Goal: Task Accomplishment & Management: Manage account settings

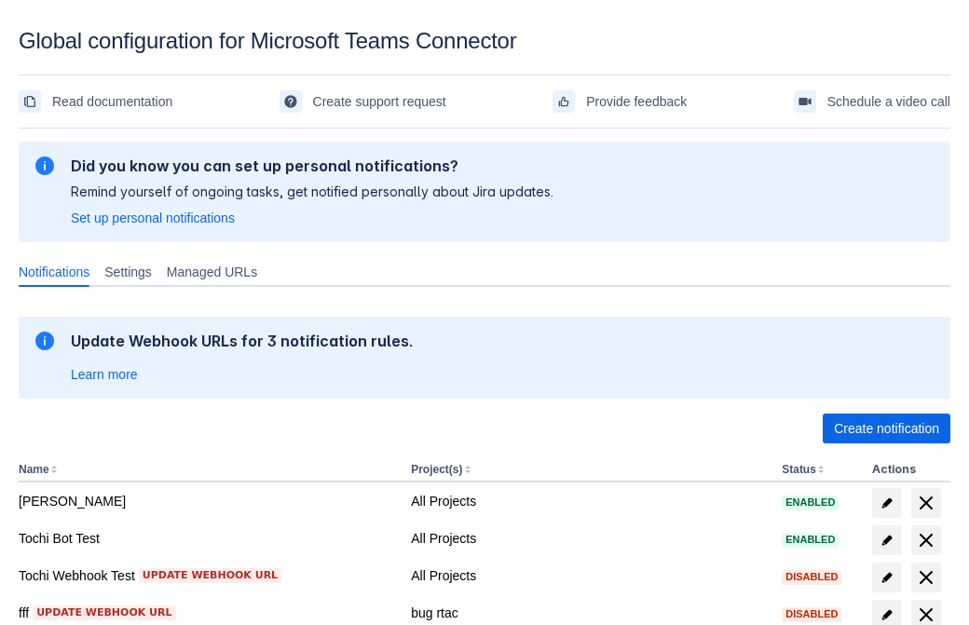
click at [886, 429] on span "Create notification" at bounding box center [886, 429] width 105 height 30
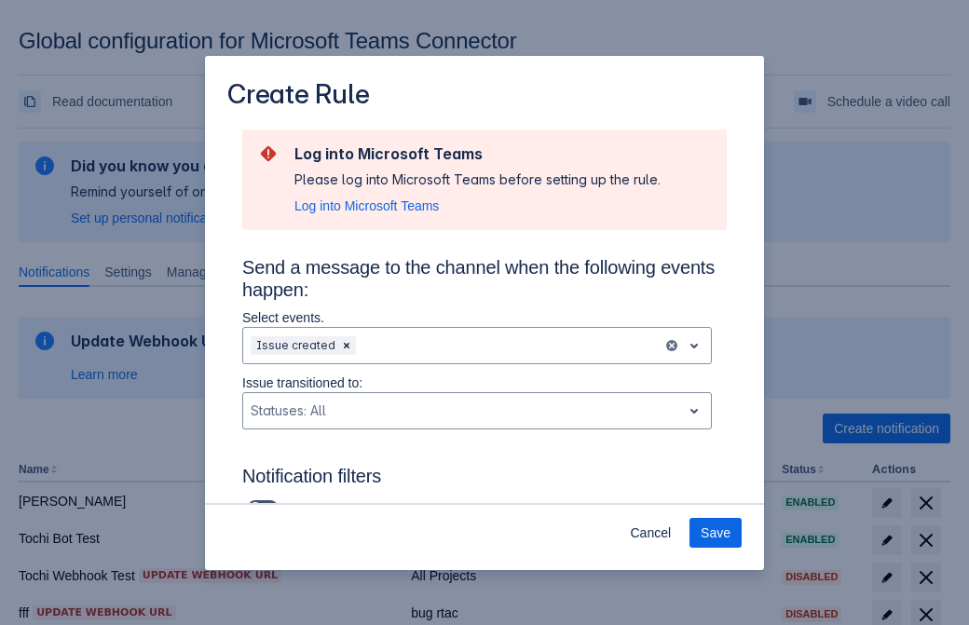
type input "RuleName-2907New Rule (42)"
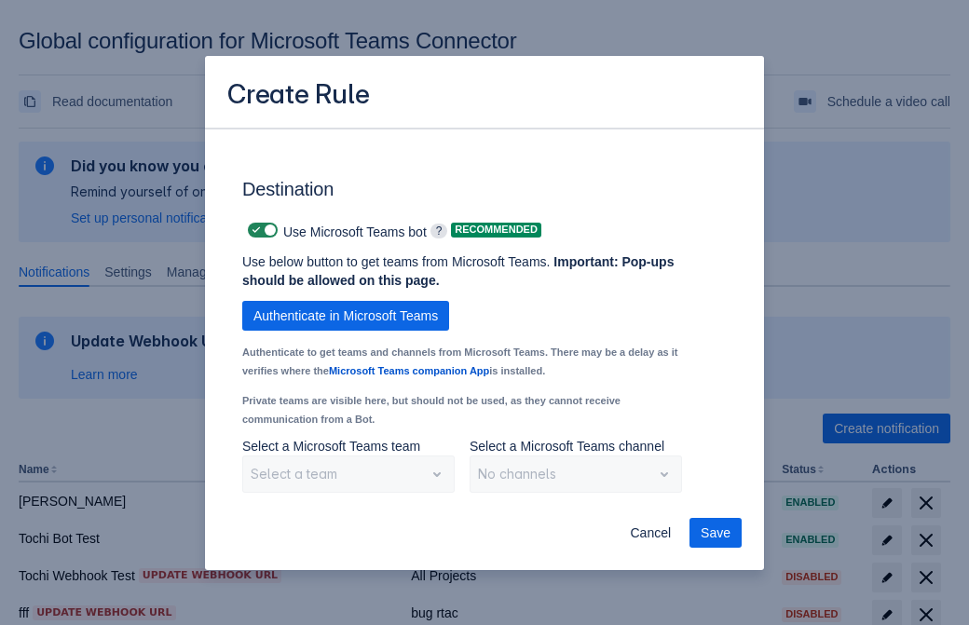
scroll to position [1546, 0]
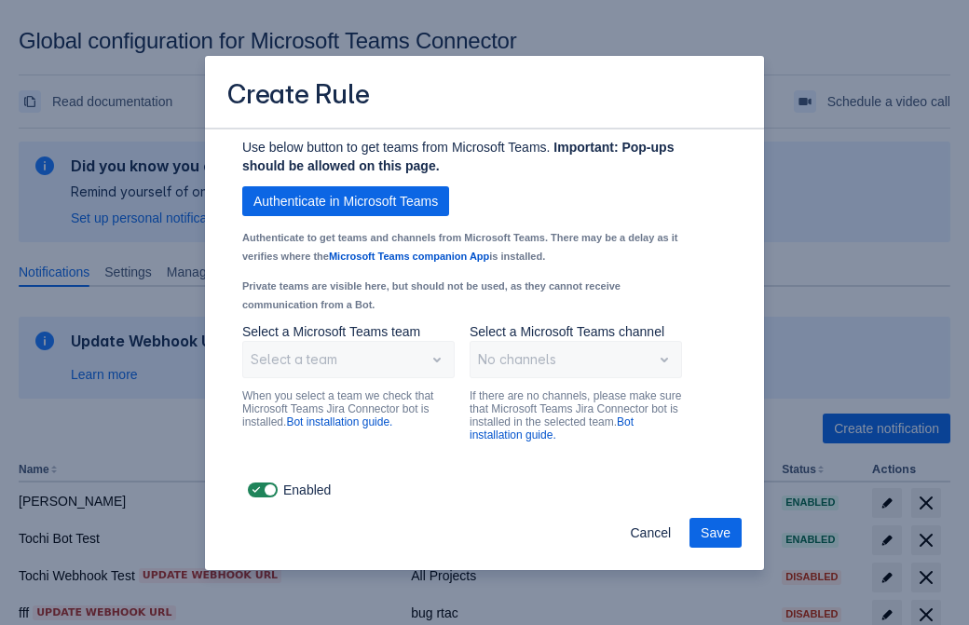
click at [346, 201] on span "Authenticate in Microsoft Teams" at bounding box center [345, 201] width 184 height 30
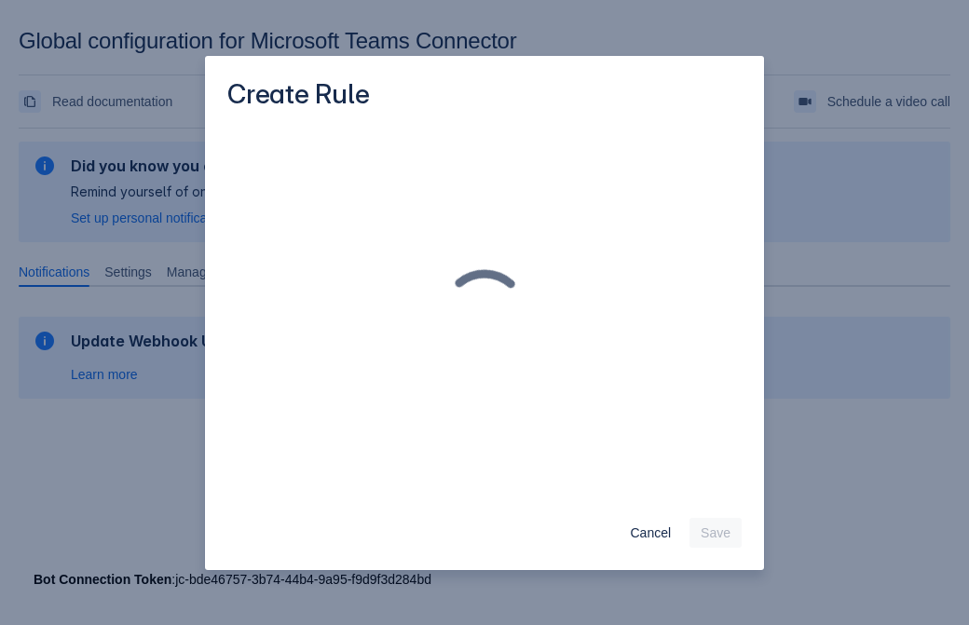
scroll to position [0, 0]
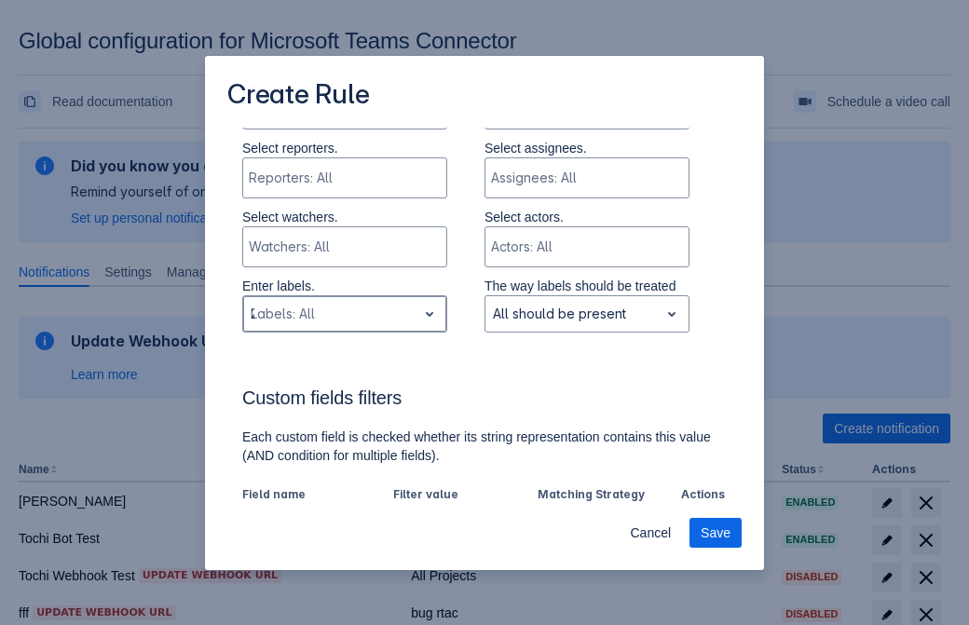
type input "2907_label"
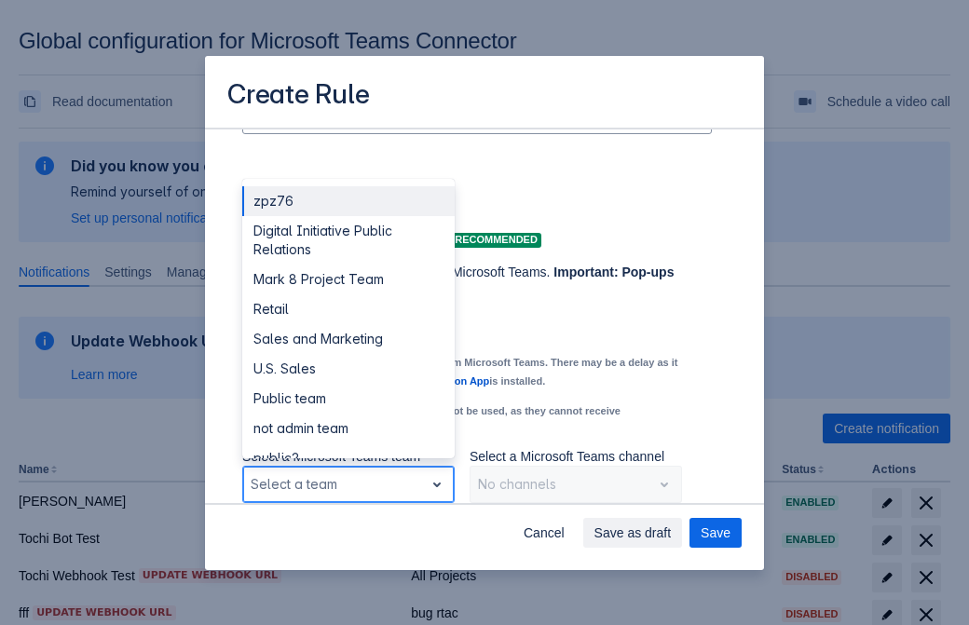
click at [348, 309] on div "Retail" at bounding box center [348, 309] width 212 height 30
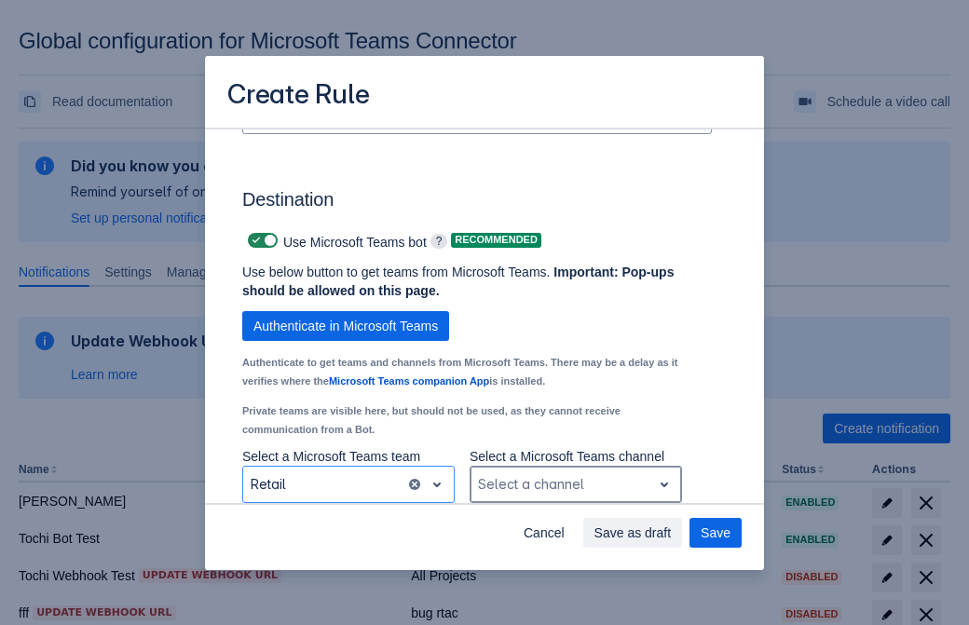
click at [575, 484] on div "Scrollable content" at bounding box center [561, 484] width 166 height 22
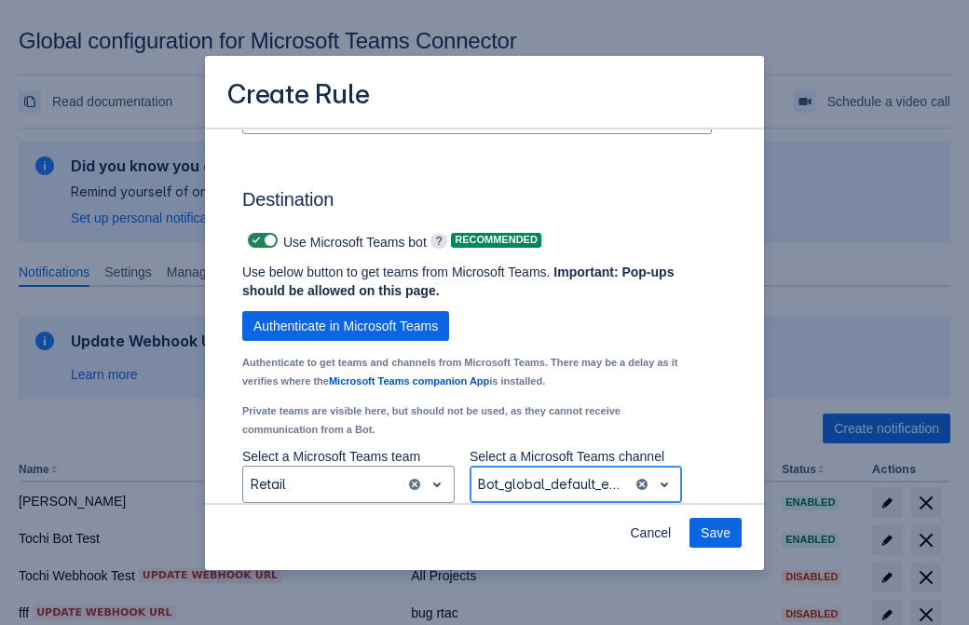
click at [716, 533] on span "Save" at bounding box center [716, 533] width 30 height 30
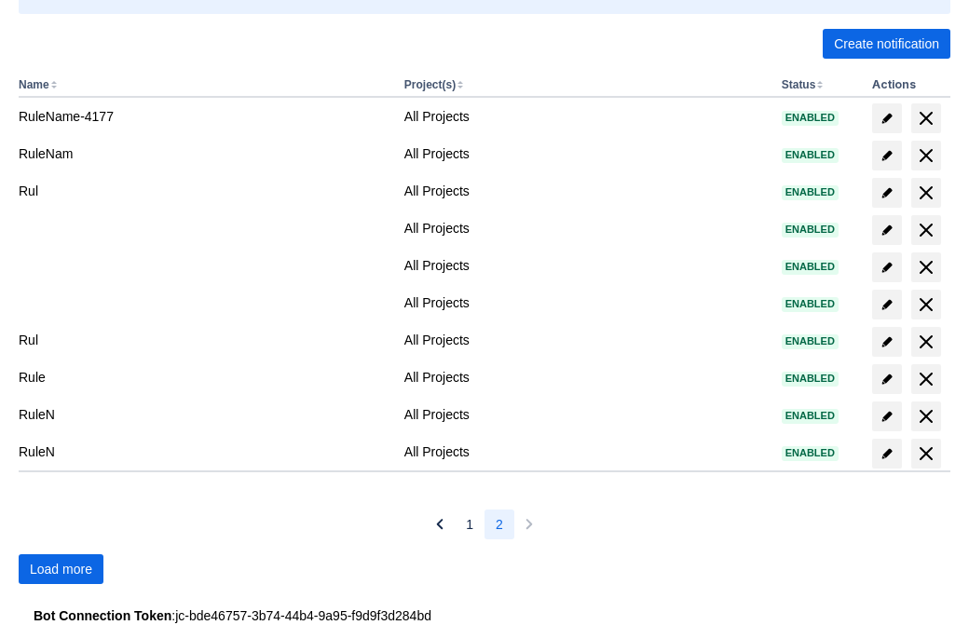
click at [61, 569] on span "Load more" at bounding box center [61, 569] width 62 height 30
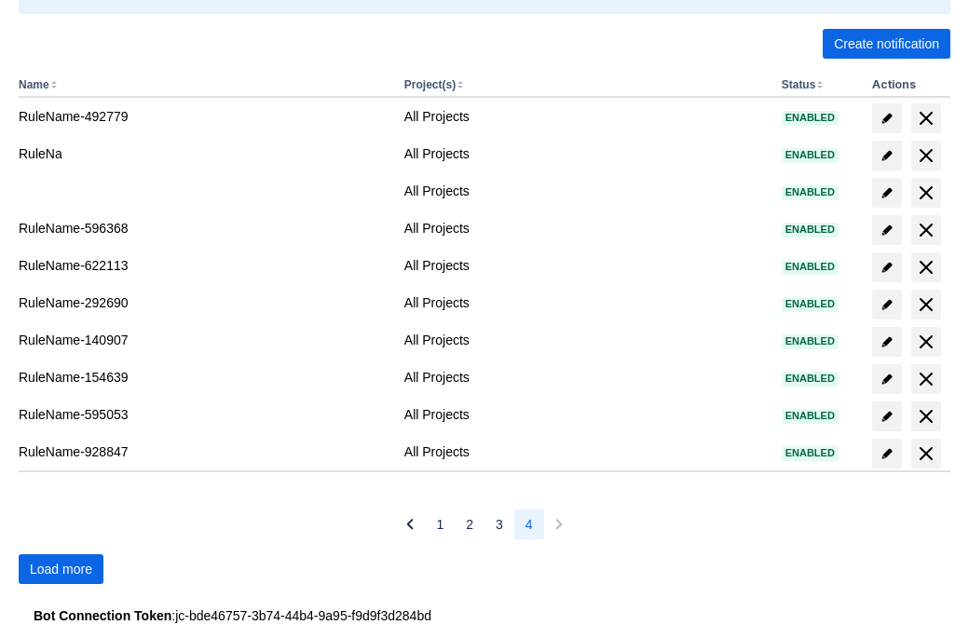
click at [61, 569] on span "Load more" at bounding box center [61, 569] width 62 height 30
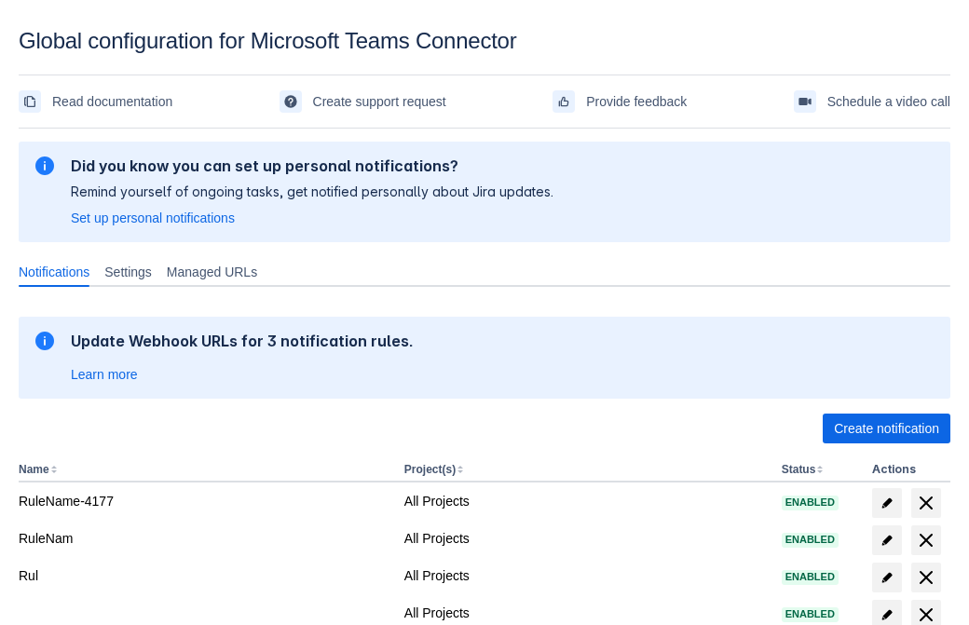
scroll to position [385, 0]
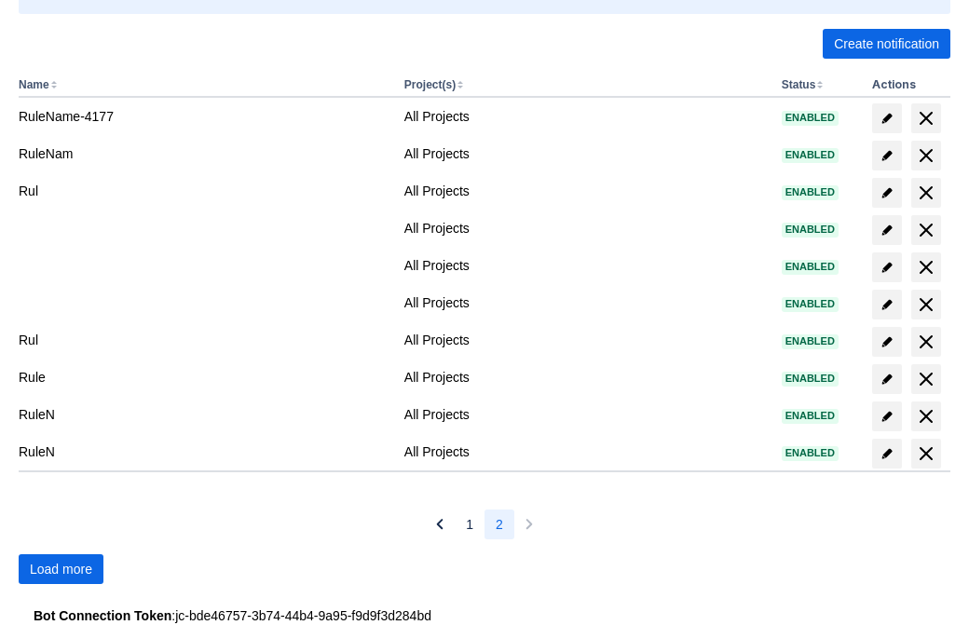
click at [61, 569] on span "Load more" at bounding box center [61, 569] width 62 height 30
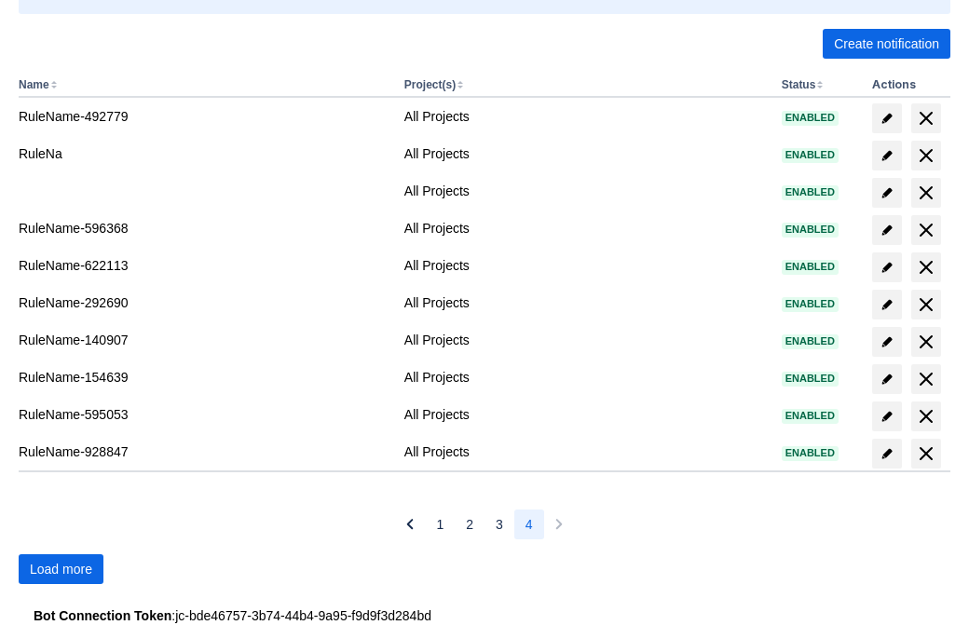
click at [61, 569] on span "Load more" at bounding box center [61, 569] width 62 height 30
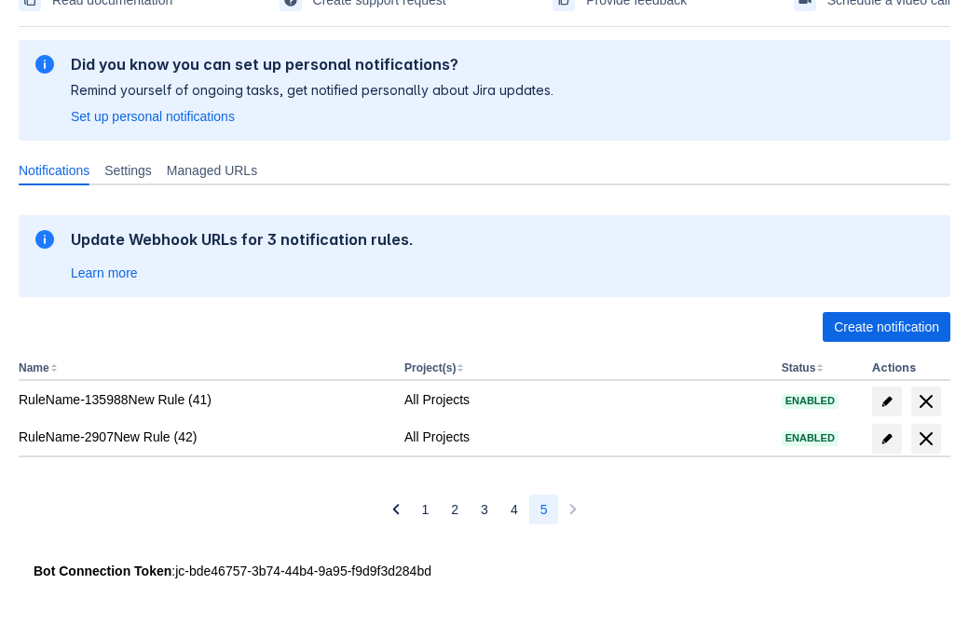
scroll to position [102, 0]
click at [925, 439] on span "delete" at bounding box center [926, 439] width 22 height 22
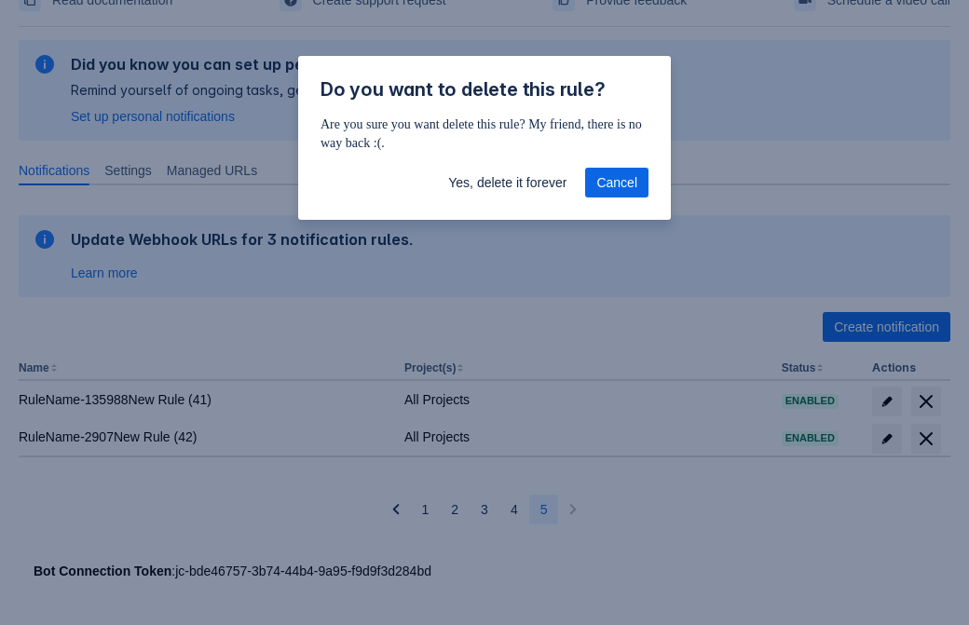
click at [507, 183] on span "Yes, delete it forever" at bounding box center [507, 183] width 118 height 30
